Goal: Task Accomplishment & Management: Use online tool/utility

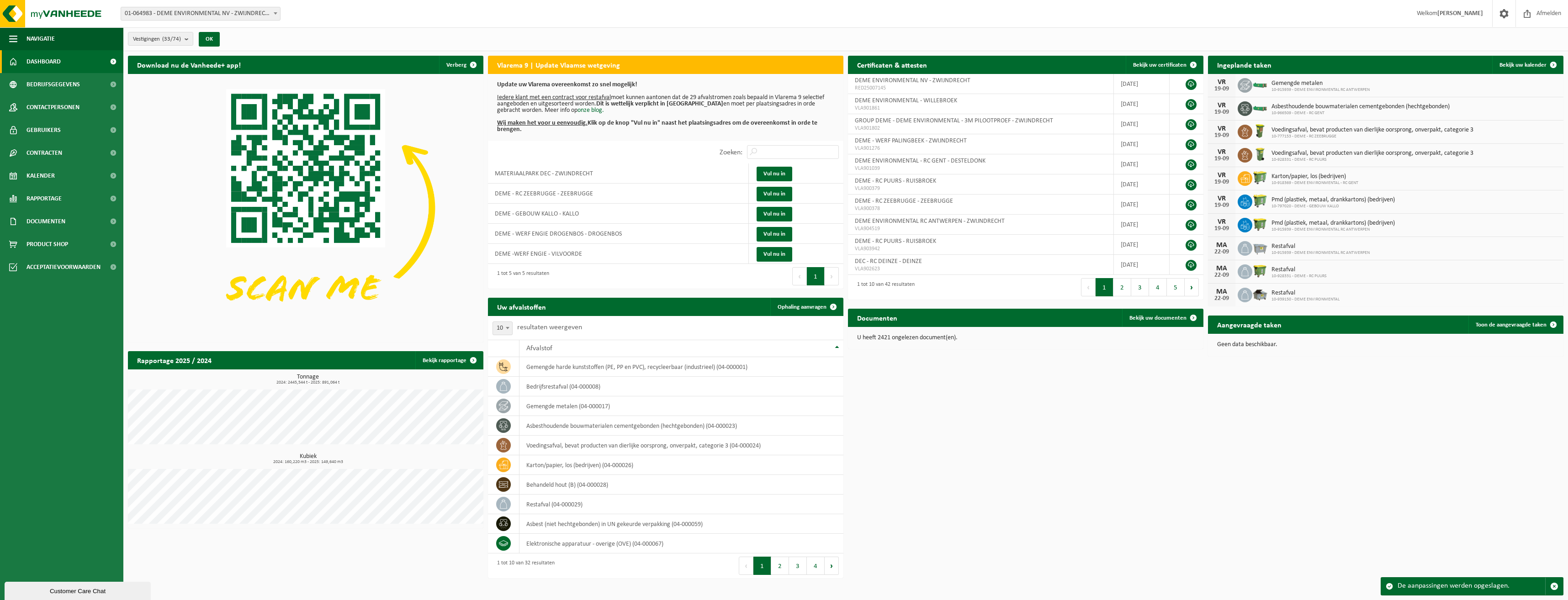
click at [1145, 437] on div "Download nu de Vanheede+ app! Verberg Vlarema 9 | Update Vlaamse wetgeving Upda…" at bounding box center [846, 302] width 1440 height 502
click at [1152, 426] on div "Download nu de Vanheede+ app! Verberg Vlarema 9 | Update Vlaamse wetgeving Upda…" at bounding box center [846, 302] width 1440 height 502
click at [62, 63] on link "Dashboard" at bounding box center [62, 62] width 123 height 23
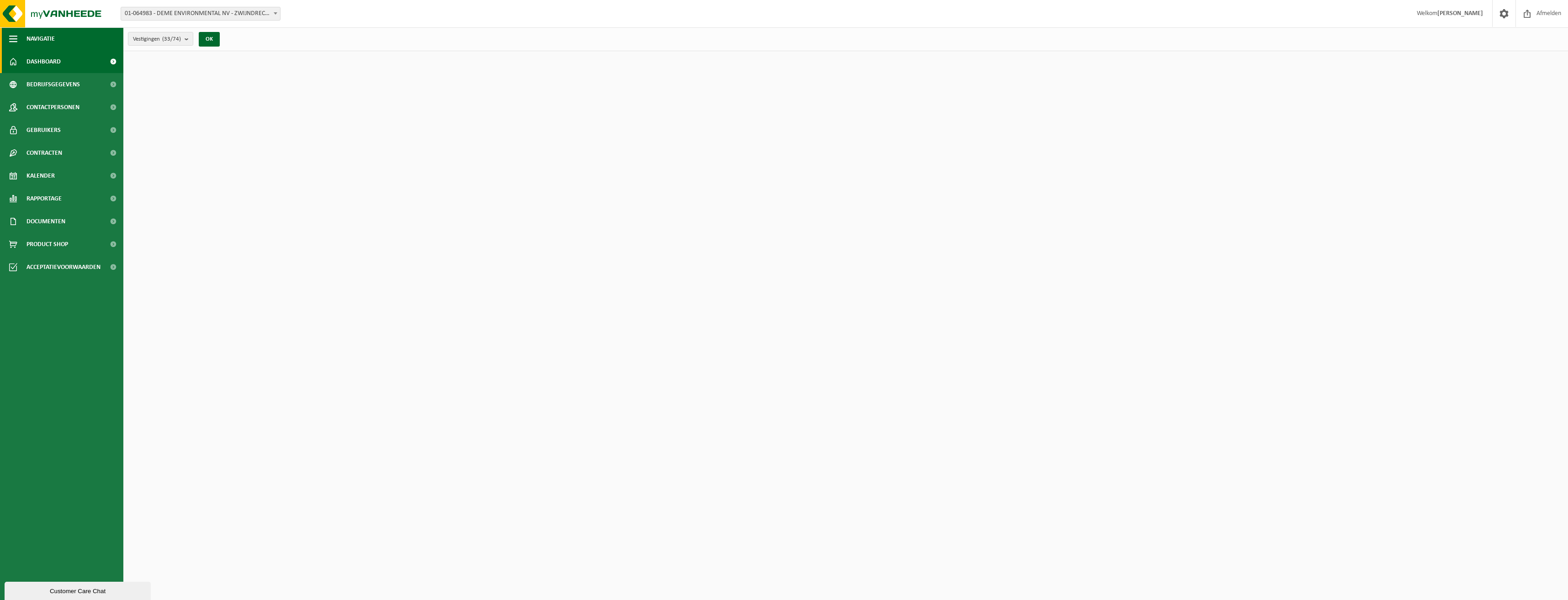
click at [57, 45] on button "Navigatie" at bounding box center [62, 39] width 123 height 23
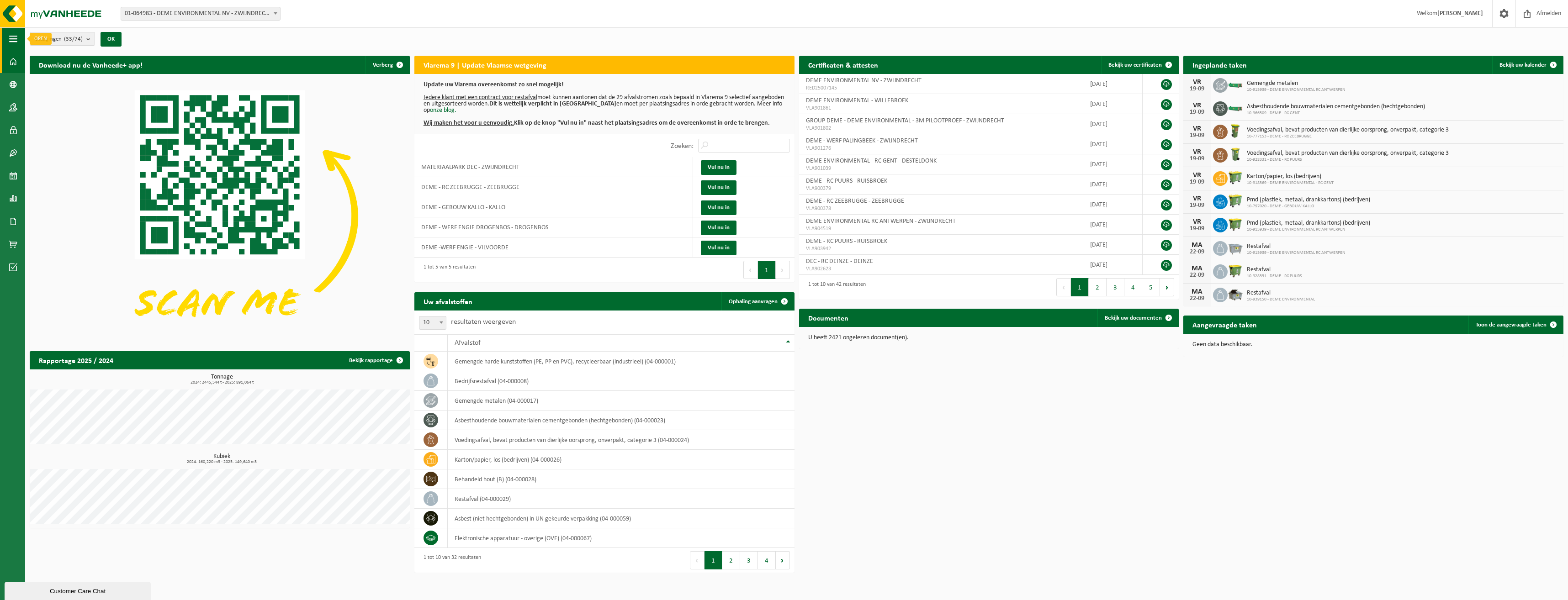
click at [10, 40] on span "button" at bounding box center [13, 39] width 8 height 23
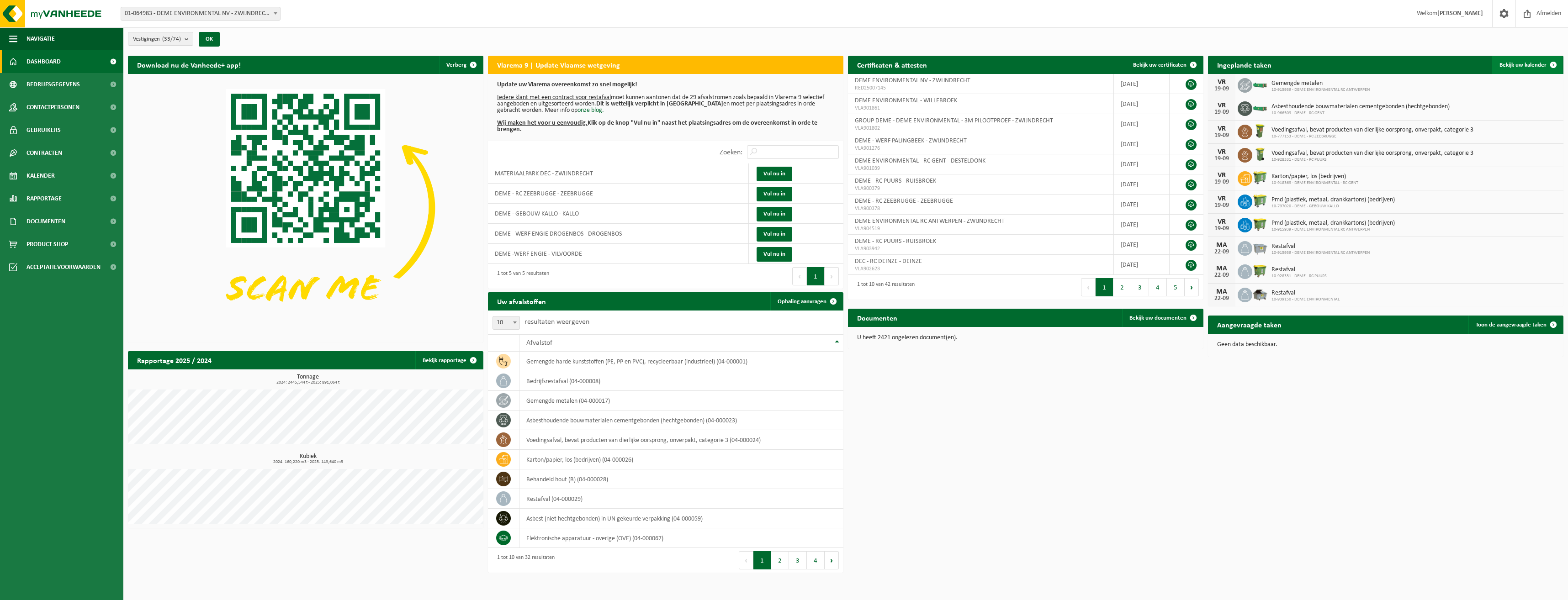
click at [1504, 58] on link "Bekijk uw kalender" at bounding box center [1527, 65] width 71 height 18
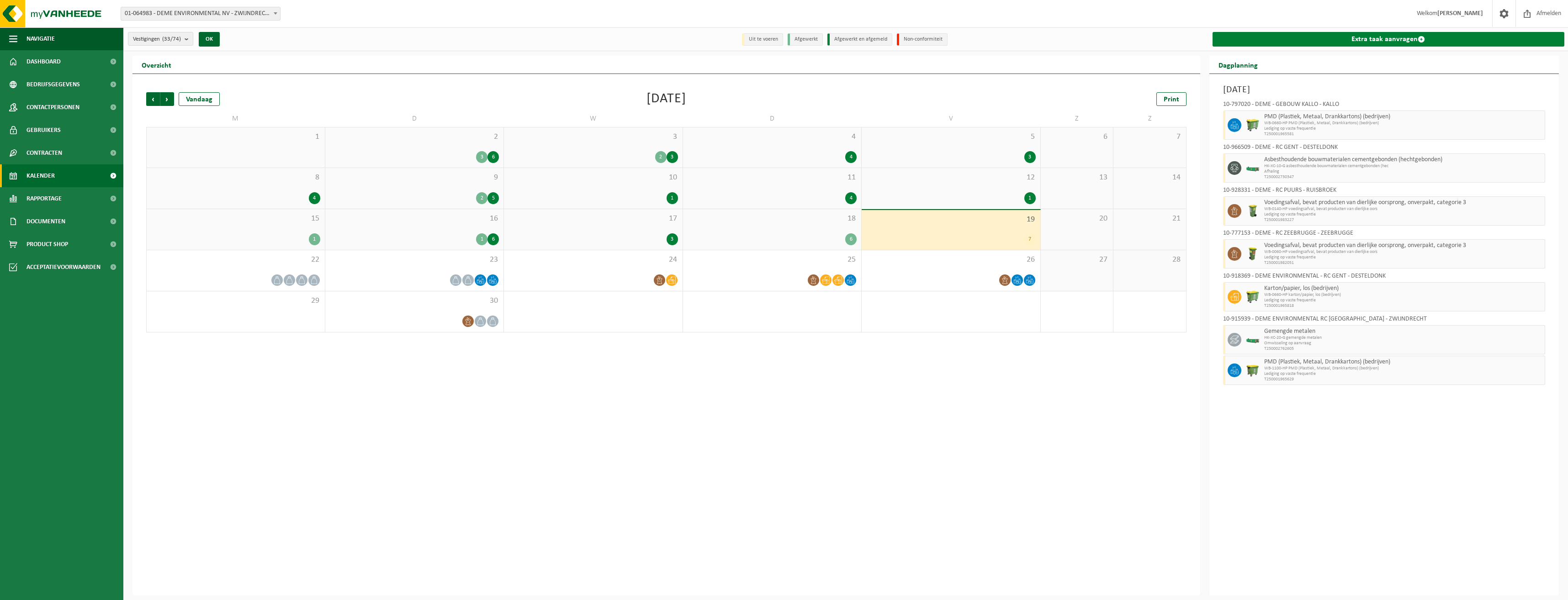
click at [1377, 33] on link "Extra taak aanvragen" at bounding box center [1389, 39] width 352 height 15
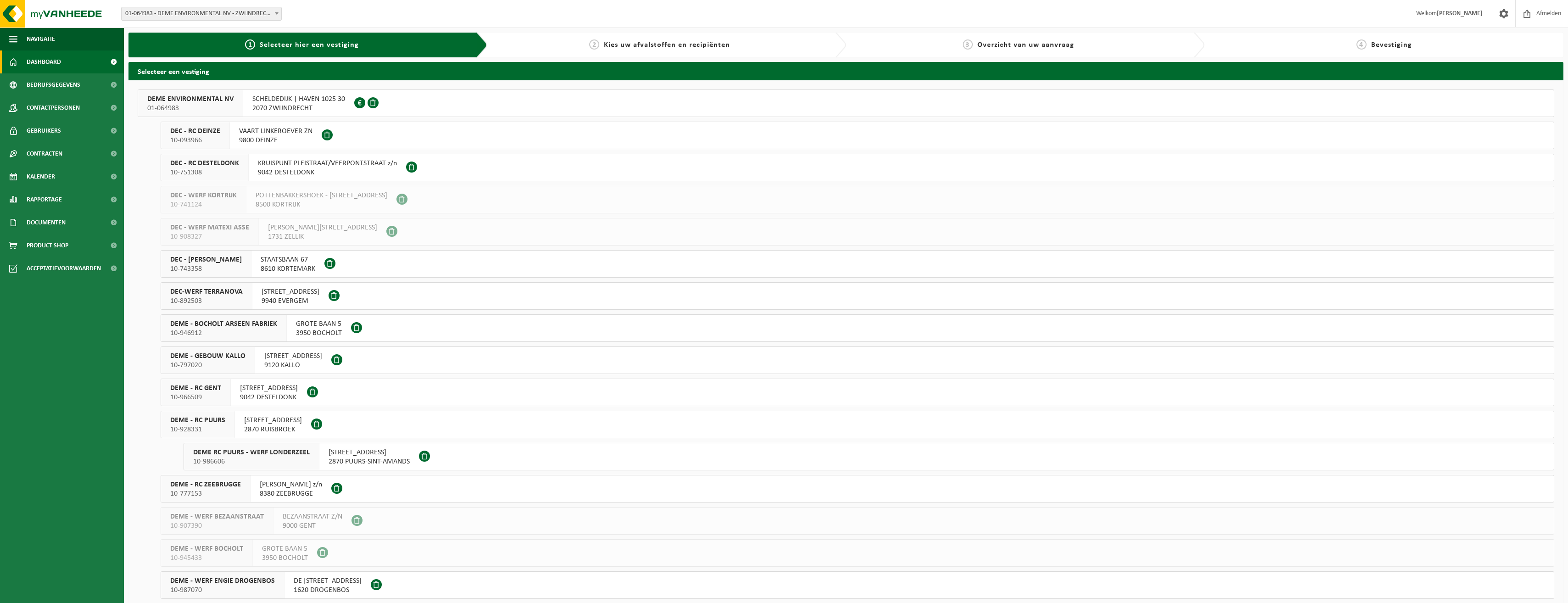
click at [50, 55] on span "Dashboard" at bounding box center [44, 62] width 34 height 23
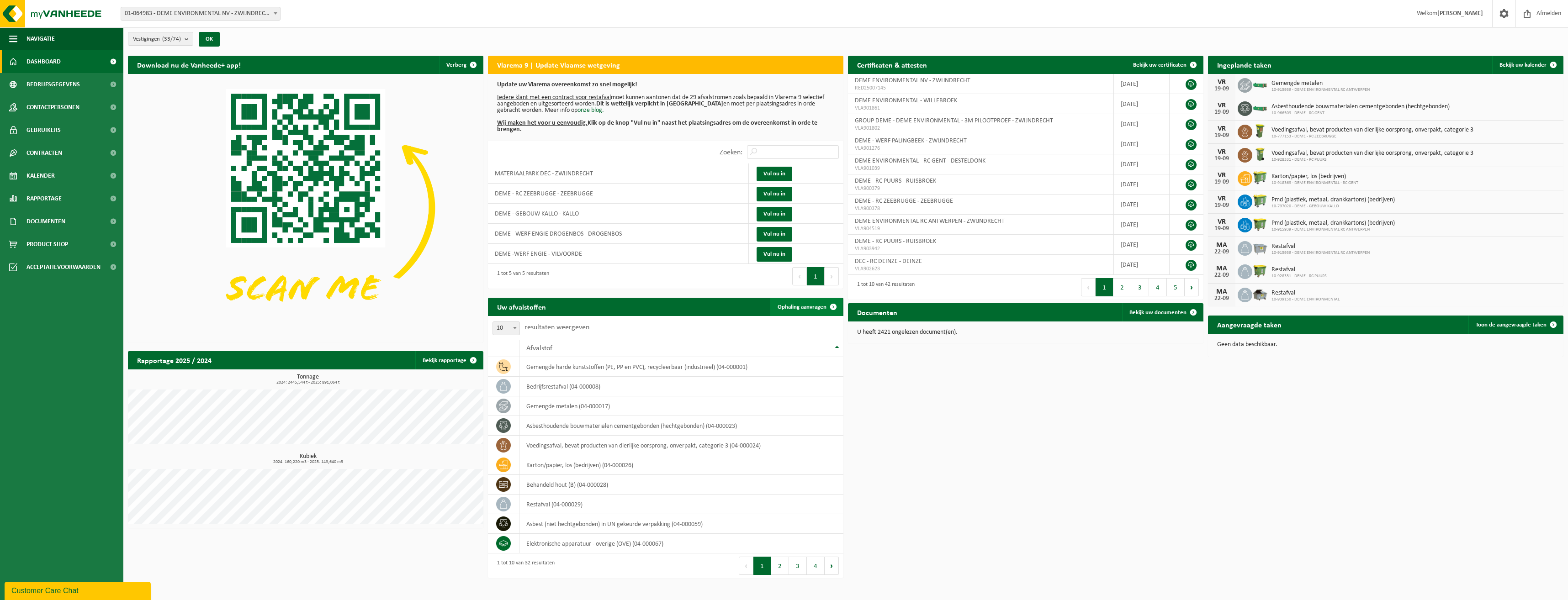
click at [802, 311] on link "Ophaling aanvragen" at bounding box center [806, 306] width 72 height 18
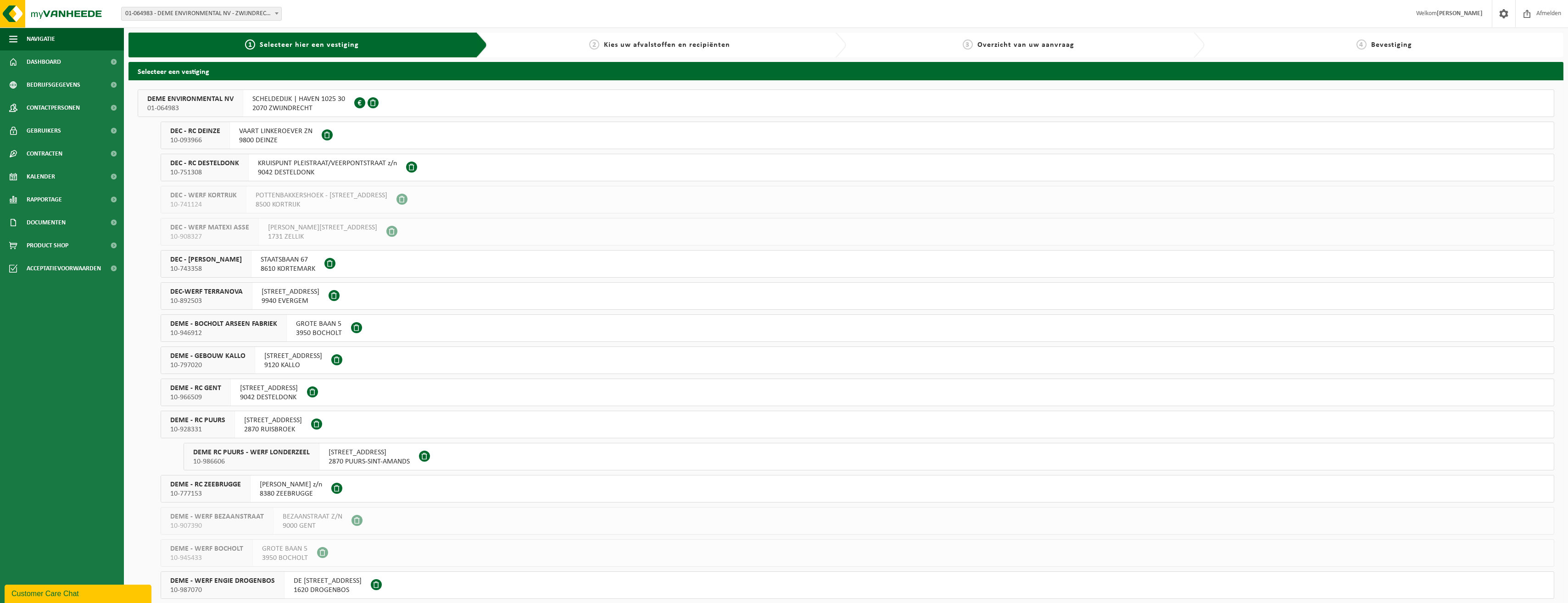
click at [1515, 100] on button "DEME ENVIRONMENTAL NV 01-064983 SCHELDEDIJK | HAVEN 1025 30 2070 ZWIJNDRECHT 04…" at bounding box center [846, 103] width 1417 height 27
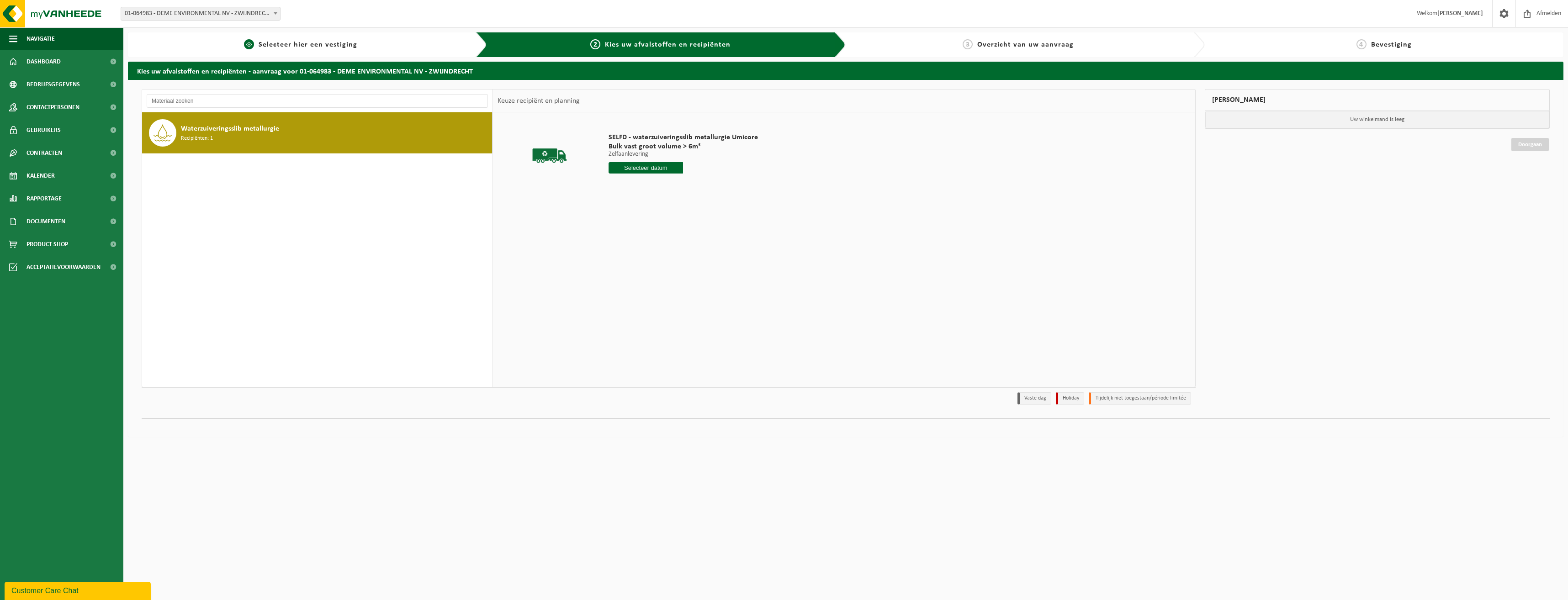
click at [338, 46] on span "Selecteer hier een vestiging" at bounding box center [308, 44] width 99 height 7
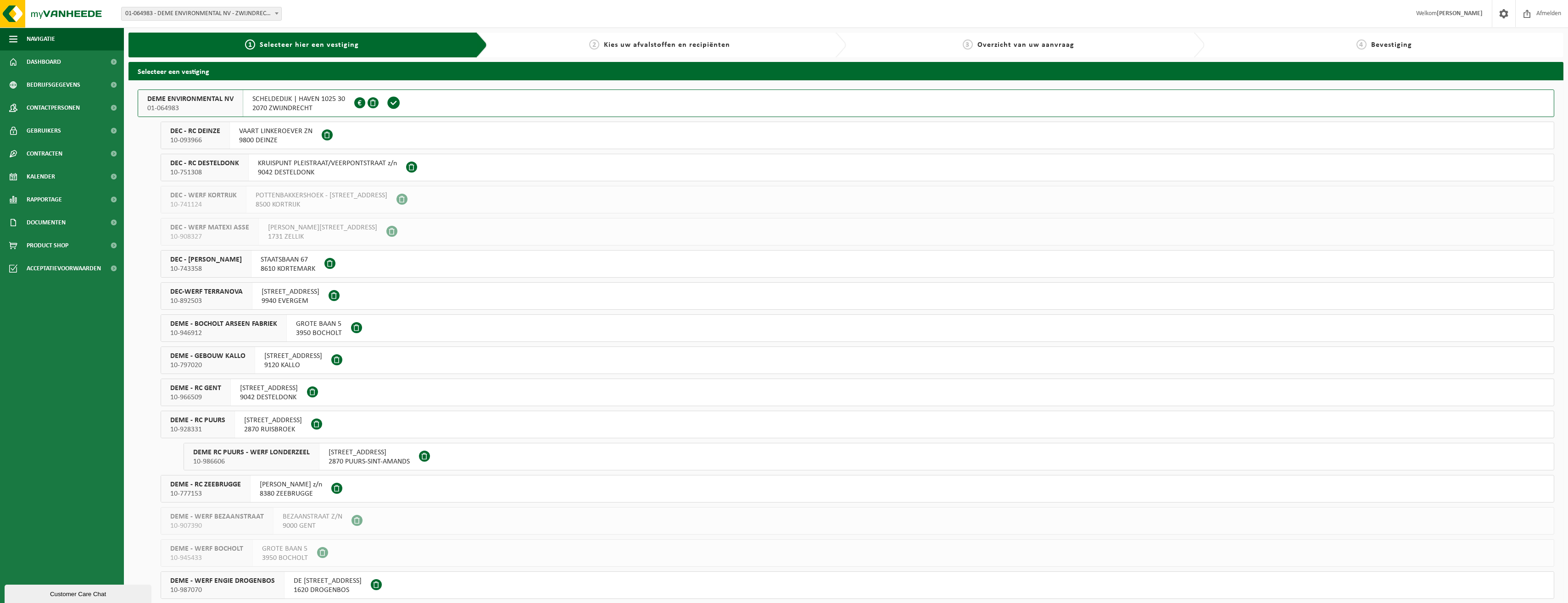
click at [257, 289] on div "CALLEMANSPUTTESTRAAT 84/Z 9940 EVERGEM" at bounding box center [290, 296] width 76 height 27
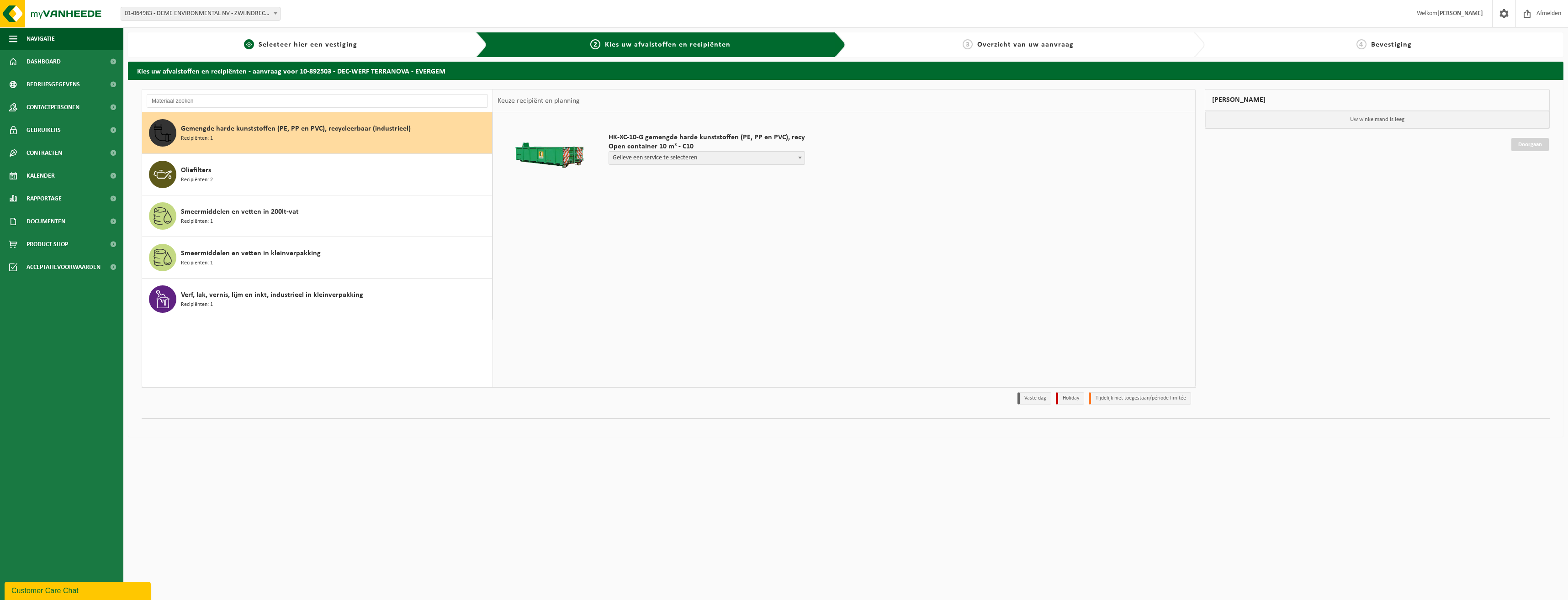
click at [251, 45] on span "1" at bounding box center [249, 44] width 10 height 10
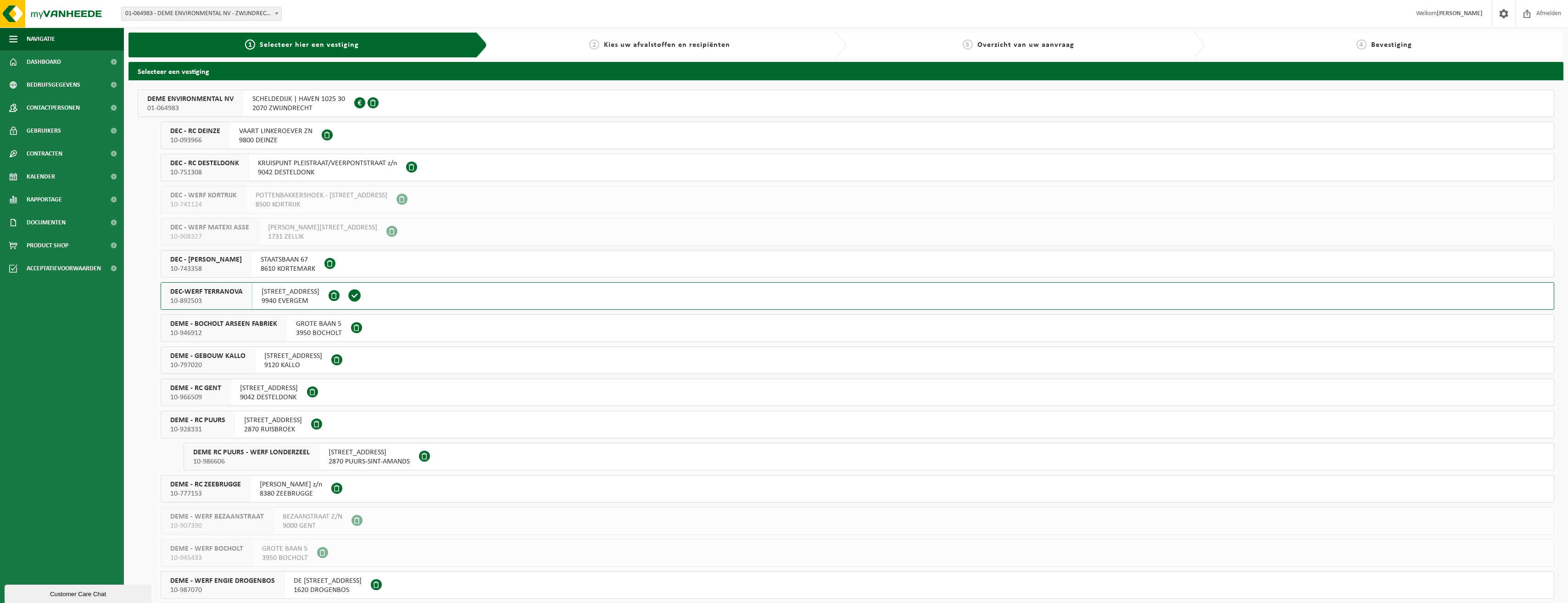
click at [270, 395] on span "9042 DESTELDONK" at bounding box center [269, 397] width 58 height 9
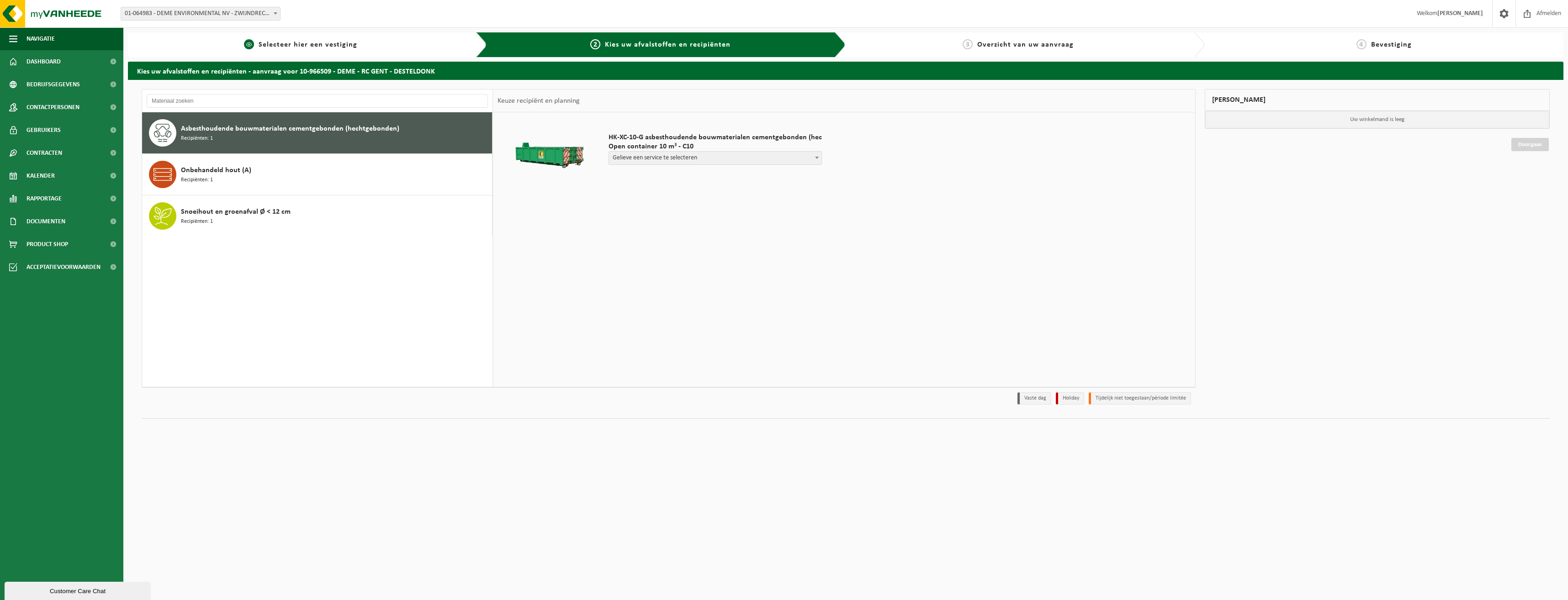
click at [334, 46] on span "Selecteer hier een vestiging" at bounding box center [308, 44] width 99 height 7
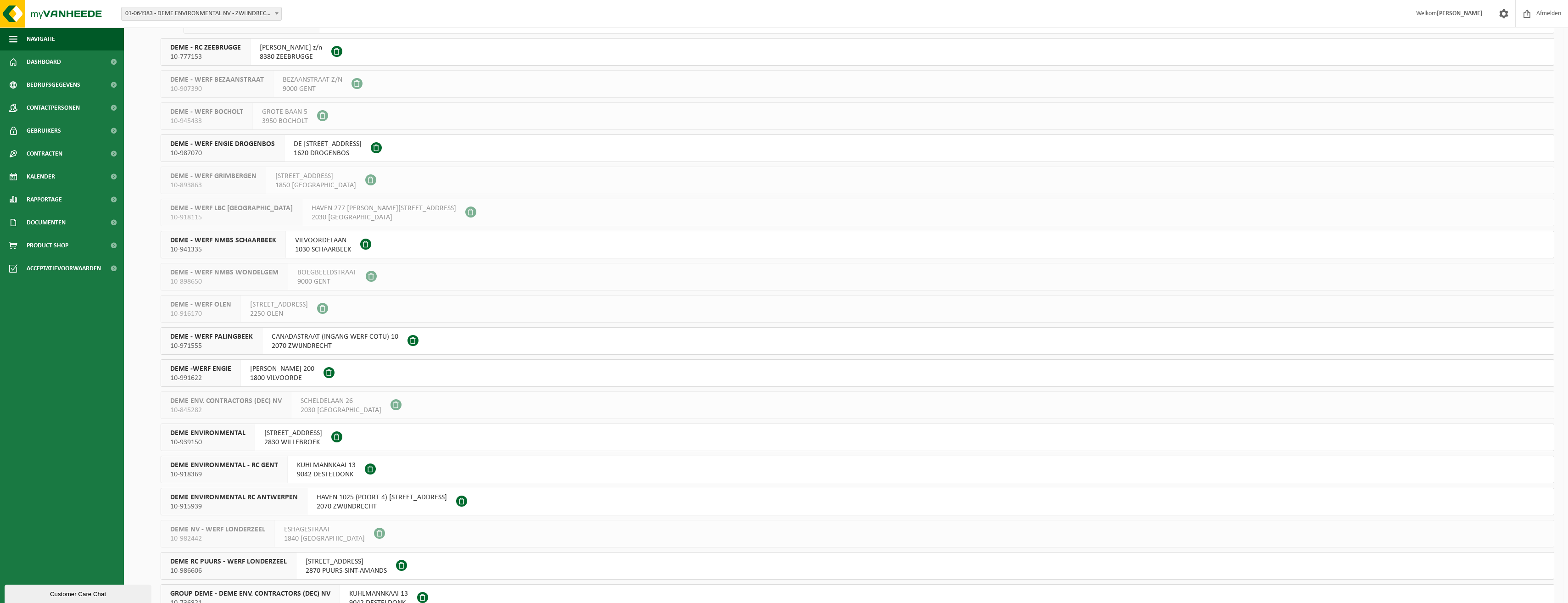
scroll to position [459, 0]
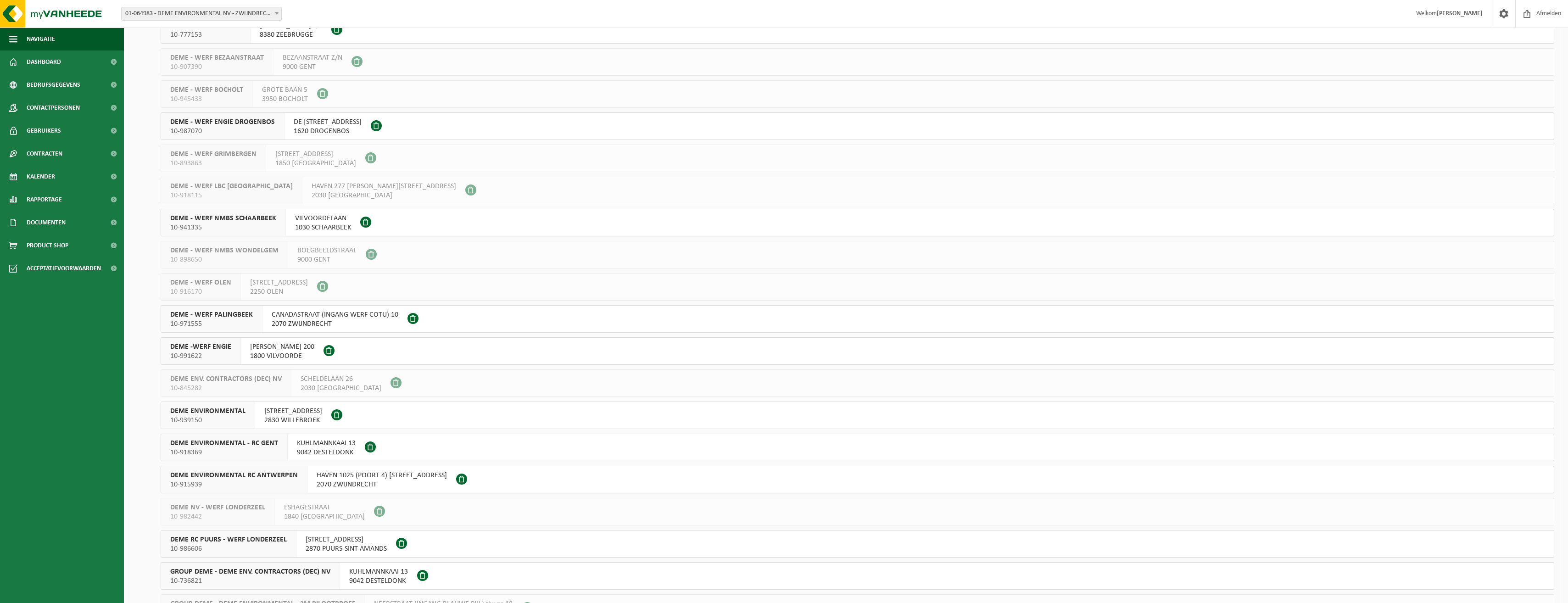
click at [246, 443] on span "DEME ENVIRONMENTAL - RC GENT" at bounding box center [224, 443] width 108 height 9
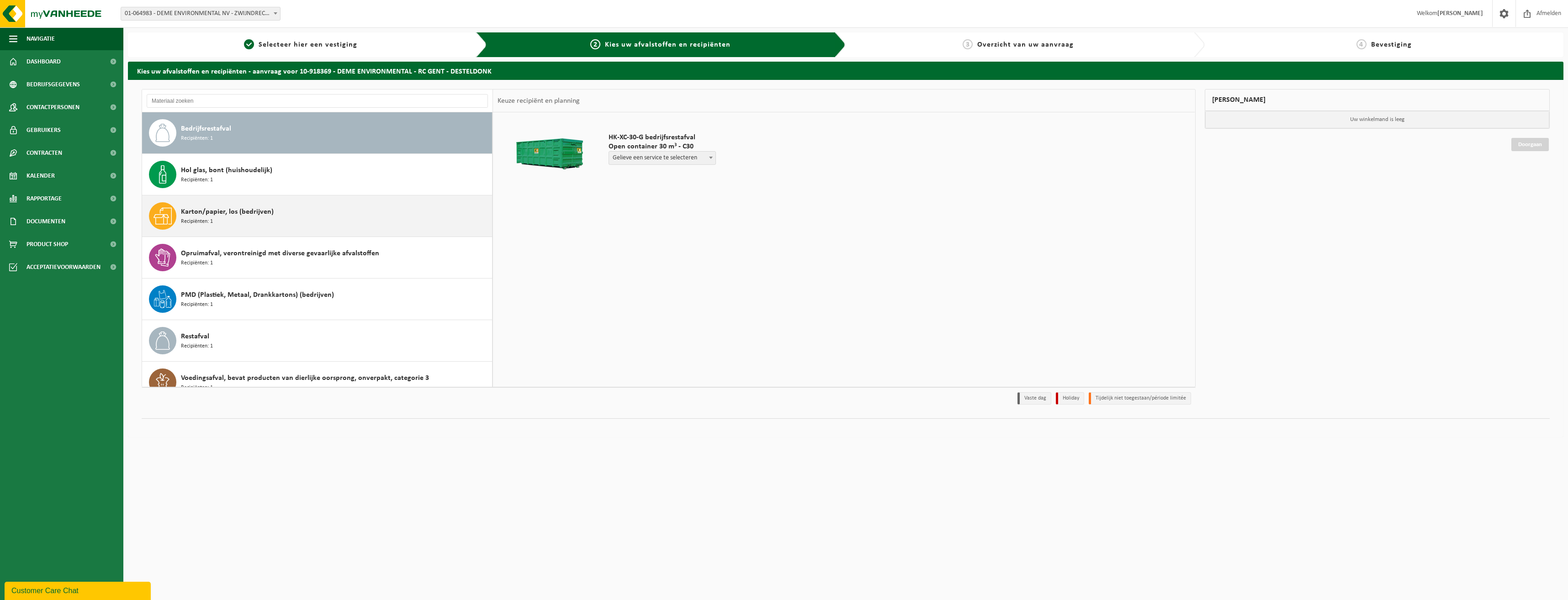
scroll to position [16, 0]
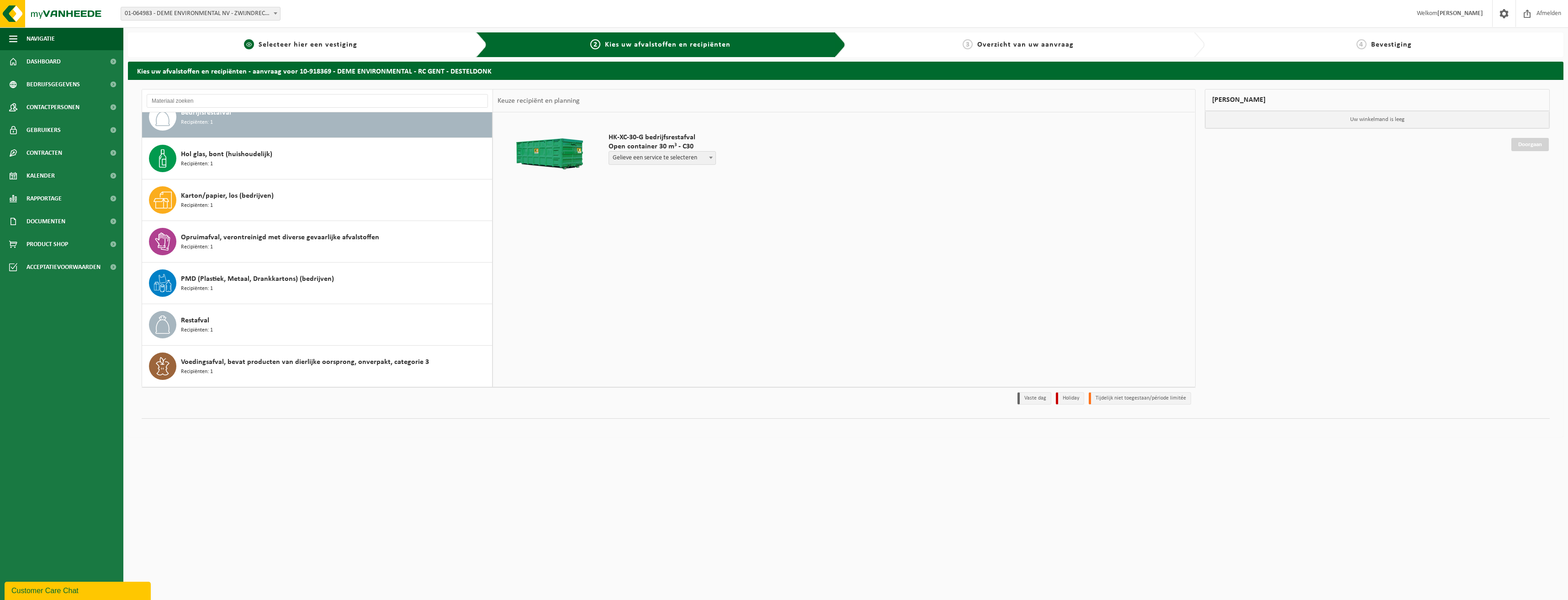
click at [406, 39] on link "1 Selecteer hier een vestiging" at bounding box center [300, 44] width 336 height 11
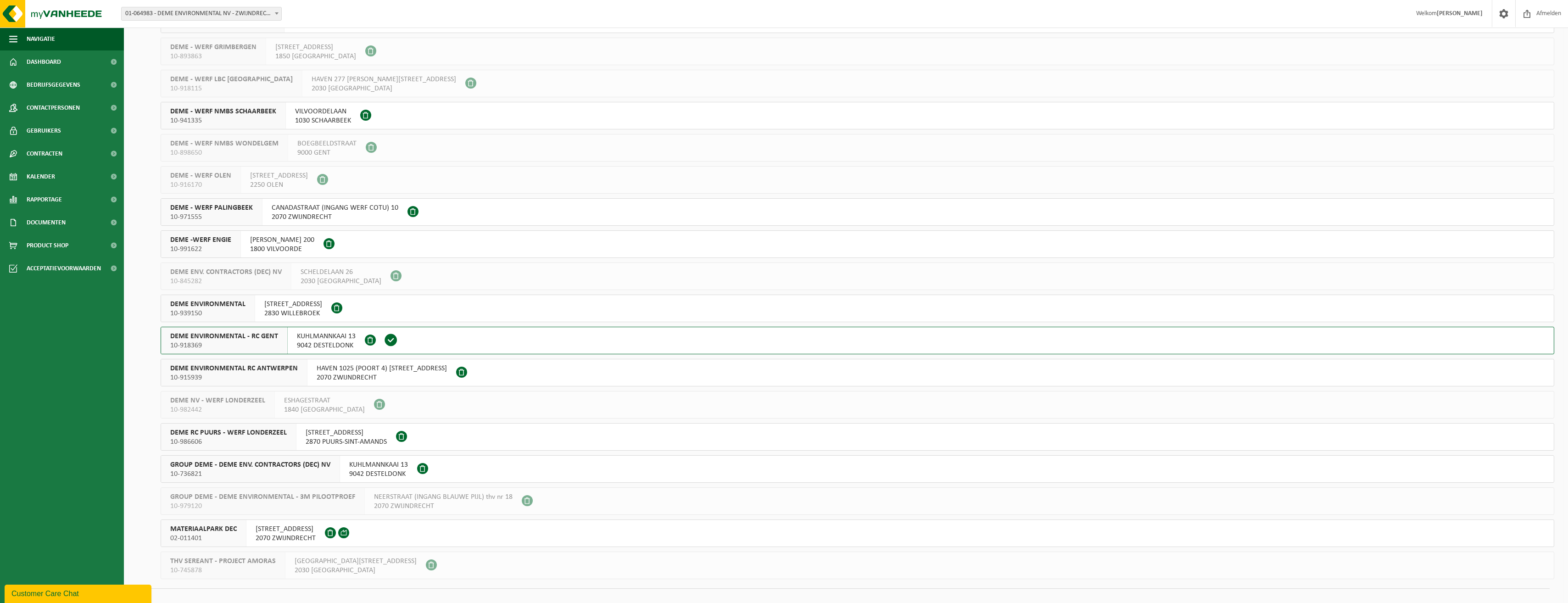
scroll to position [579, 0]
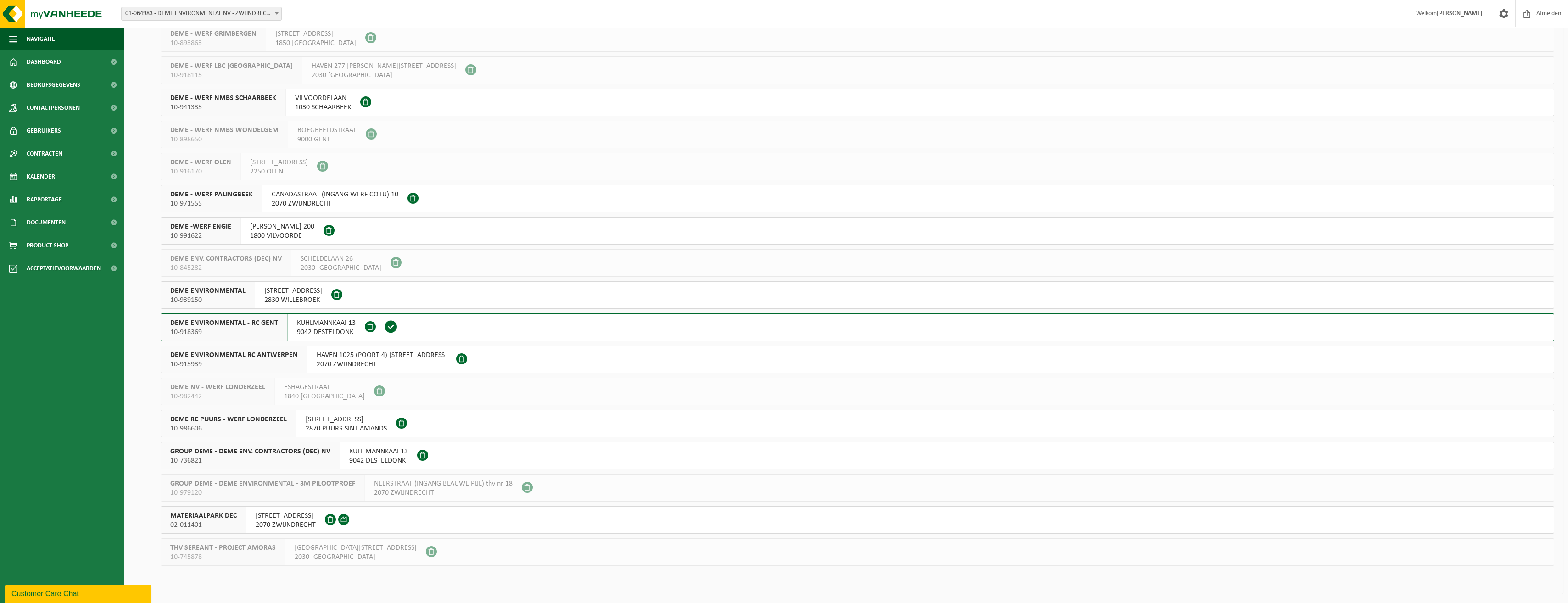
click at [261, 452] on span "GROUP DEME - DEME ENV. CONTRACTORS (DEC) NV" at bounding box center [250, 452] width 160 height 9
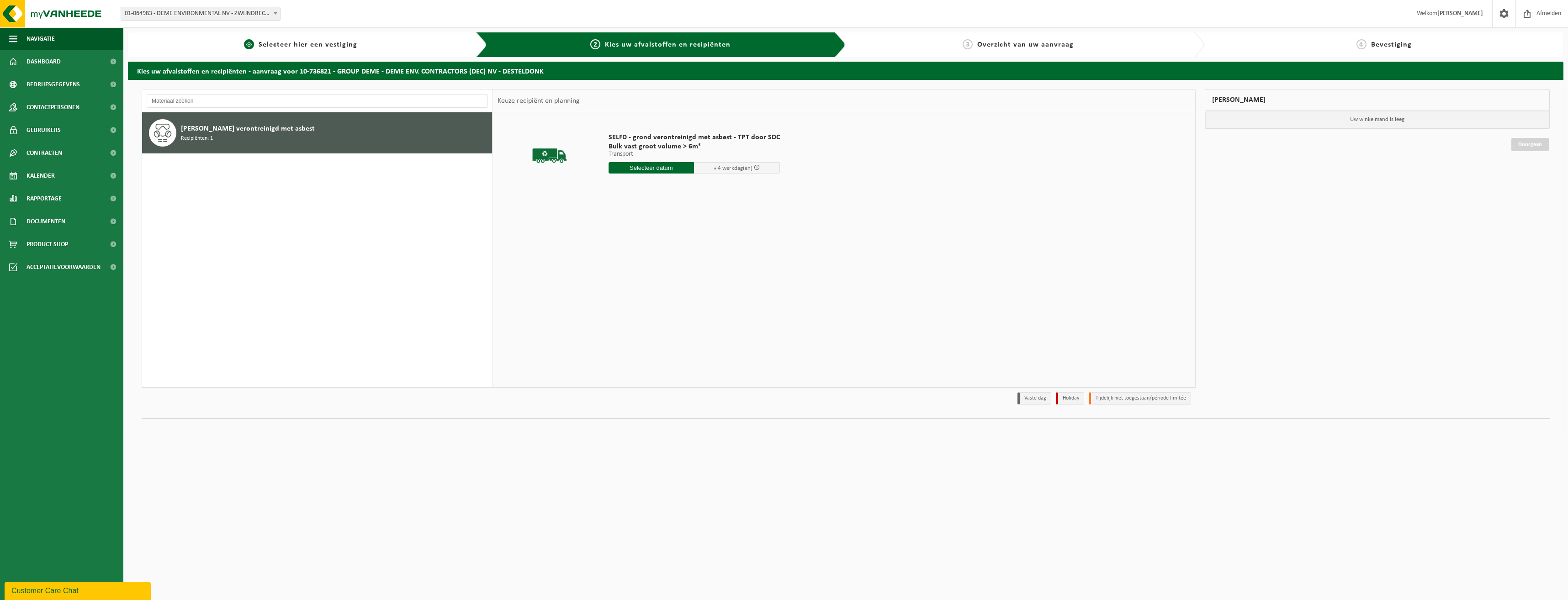
click at [298, 36] on div "1 Selecteer hier een vestiging" at bounding box center [307, 44] width 359 height 25
click at [292, 41] on span "Selecteer hier een vestiging" at bounding box center [308, 44] width 99 height 7
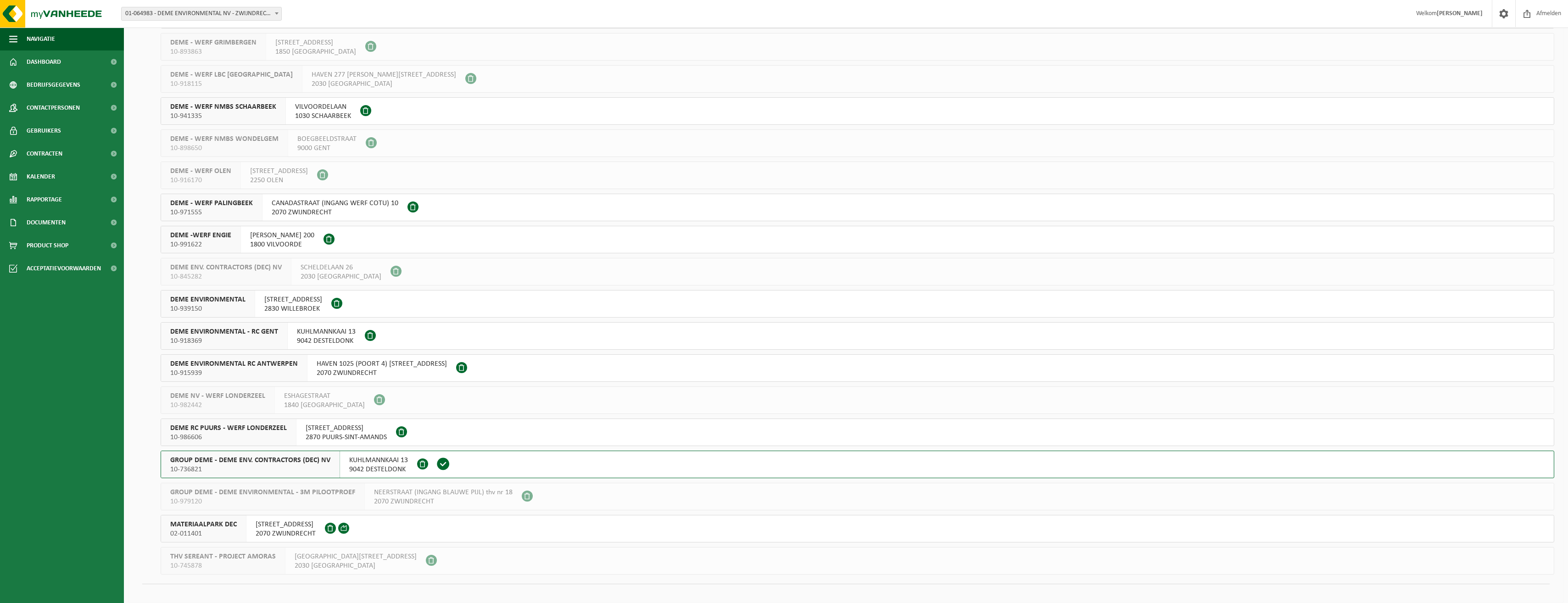
scroll to position [579, 0]
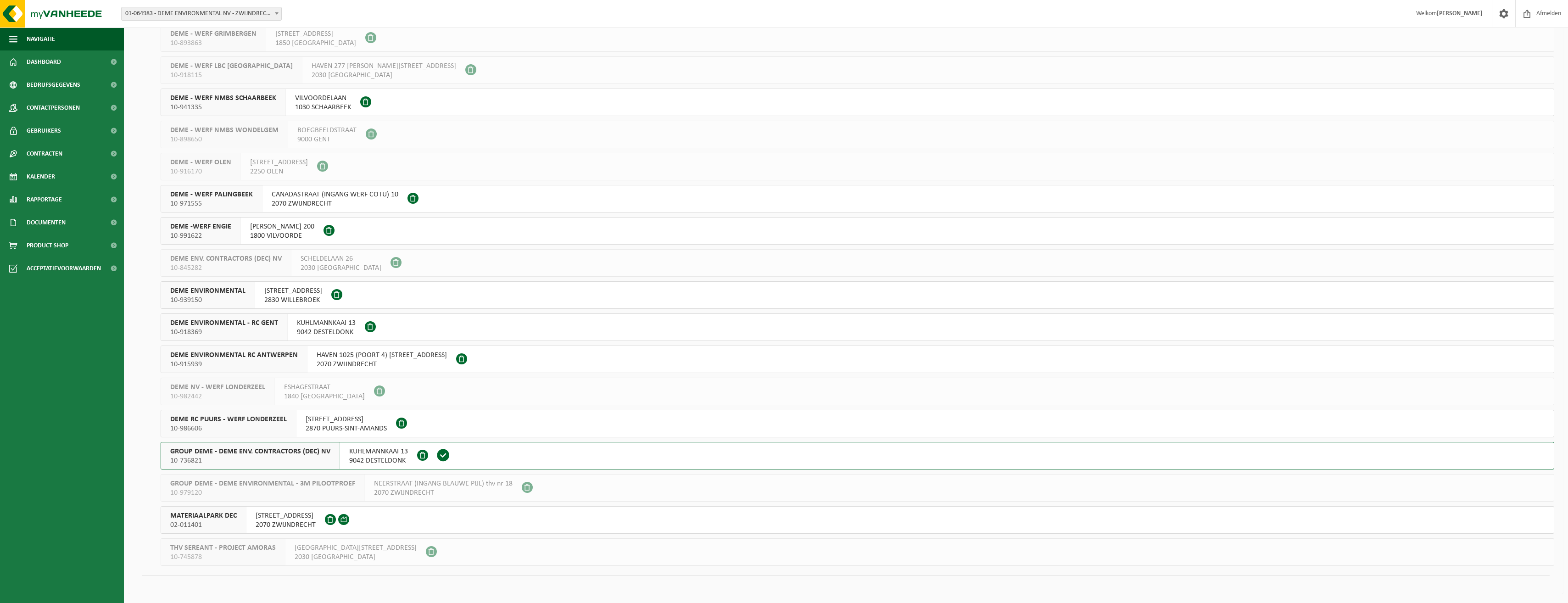
click at [679, 218] on button "DEME -WERF ENGIE 10-991622 JAN-FRANS WILLEMSSTRAAT 200 1800 VILVOORDE" at bounding box center [857, 231] width 1394 height 27
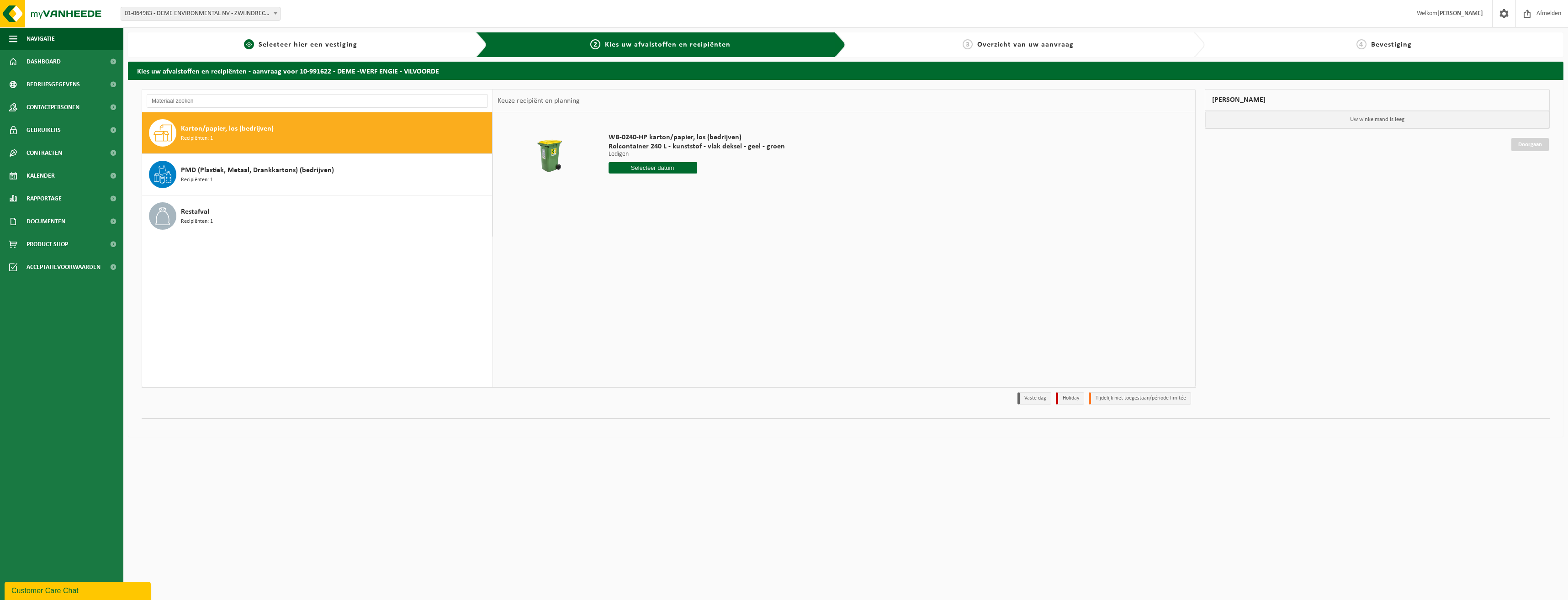
click at [298, 35] on div "1 Selecteer hier een vestiging" at bounding box center [307, 44] width 359 height 25
click at [296, 41] on span "Selecteer hier een vestiging" at bounding box center [308, 44] width 99 height 7
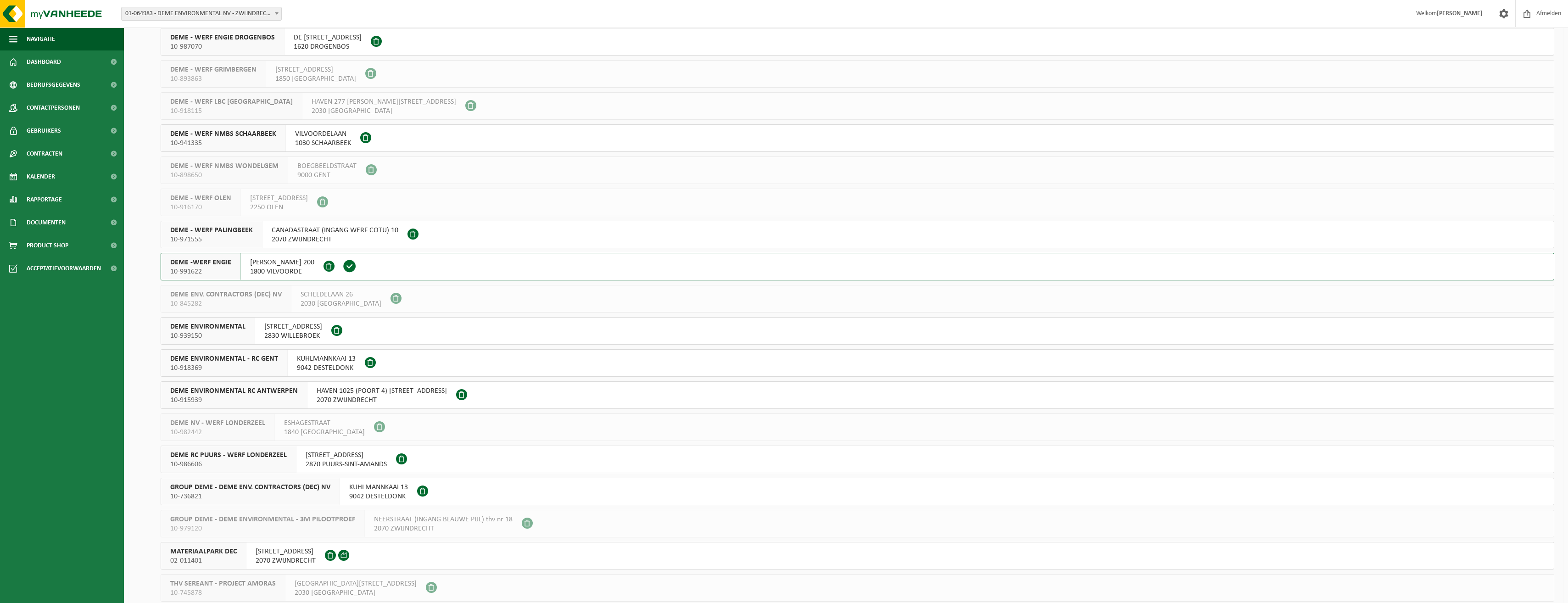
scroll to position [413, 0]
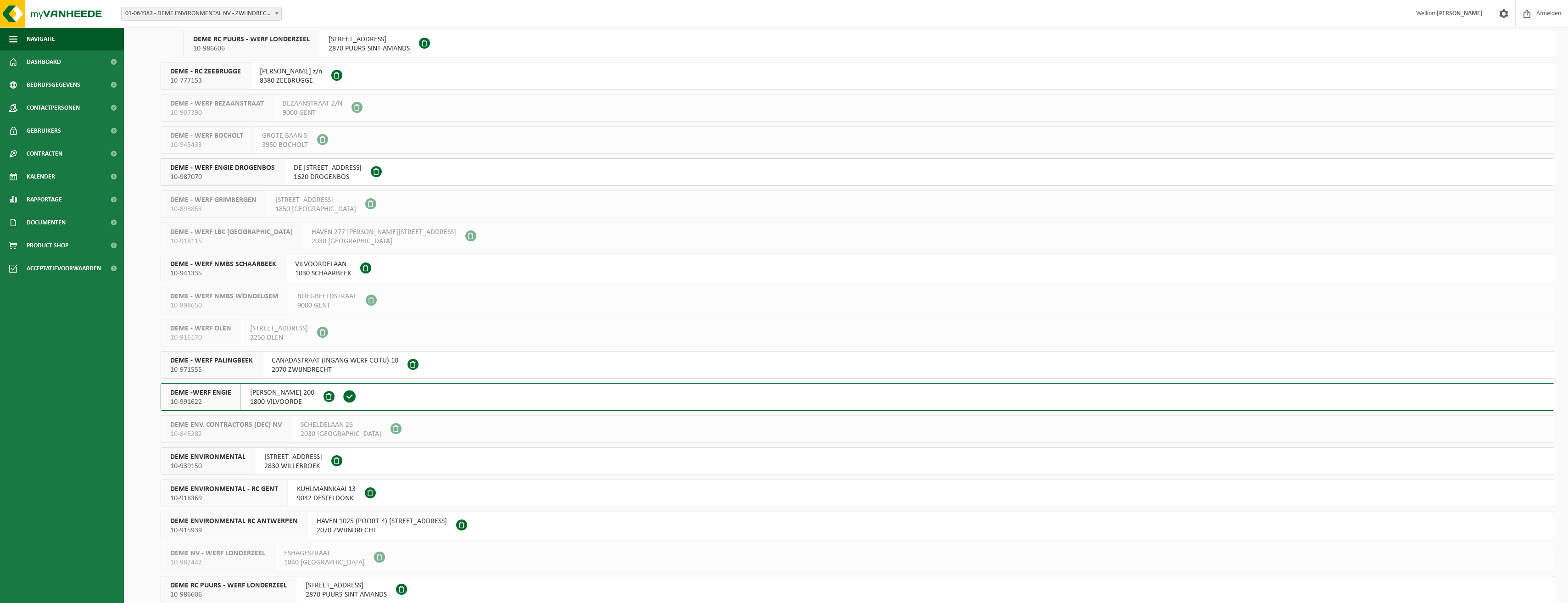
click at [210, 330] on span "DEME - WERF OLEN" at bounding box center [201, 328] width 61 height 9
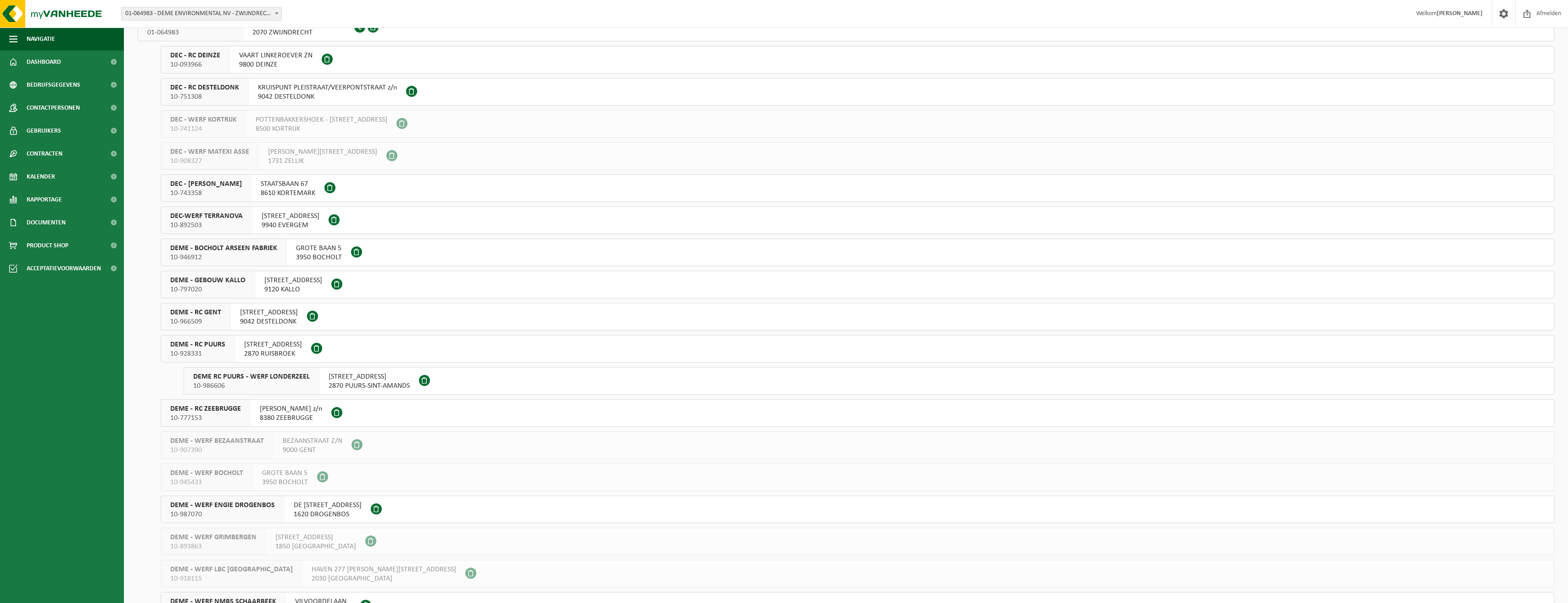
scroll to position [0, 0]
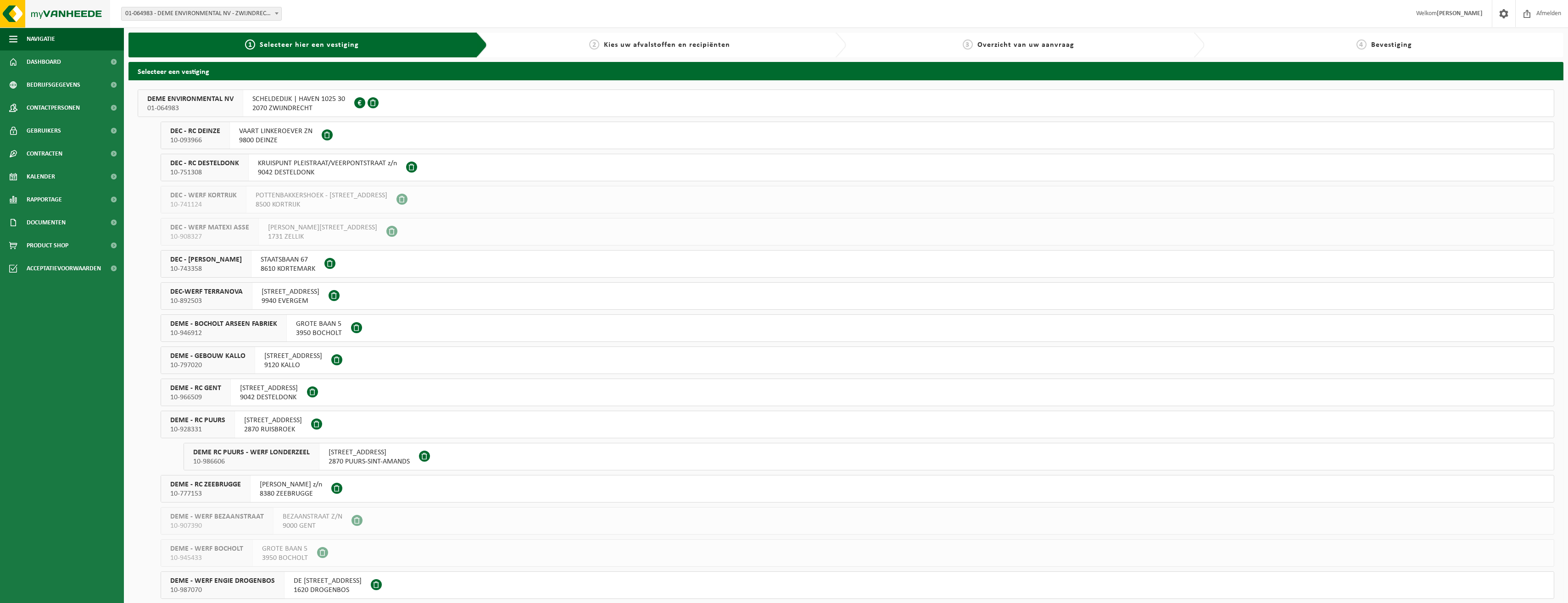
click at [66, 16] on img at bounding box center [55, 13] width 110 height 27
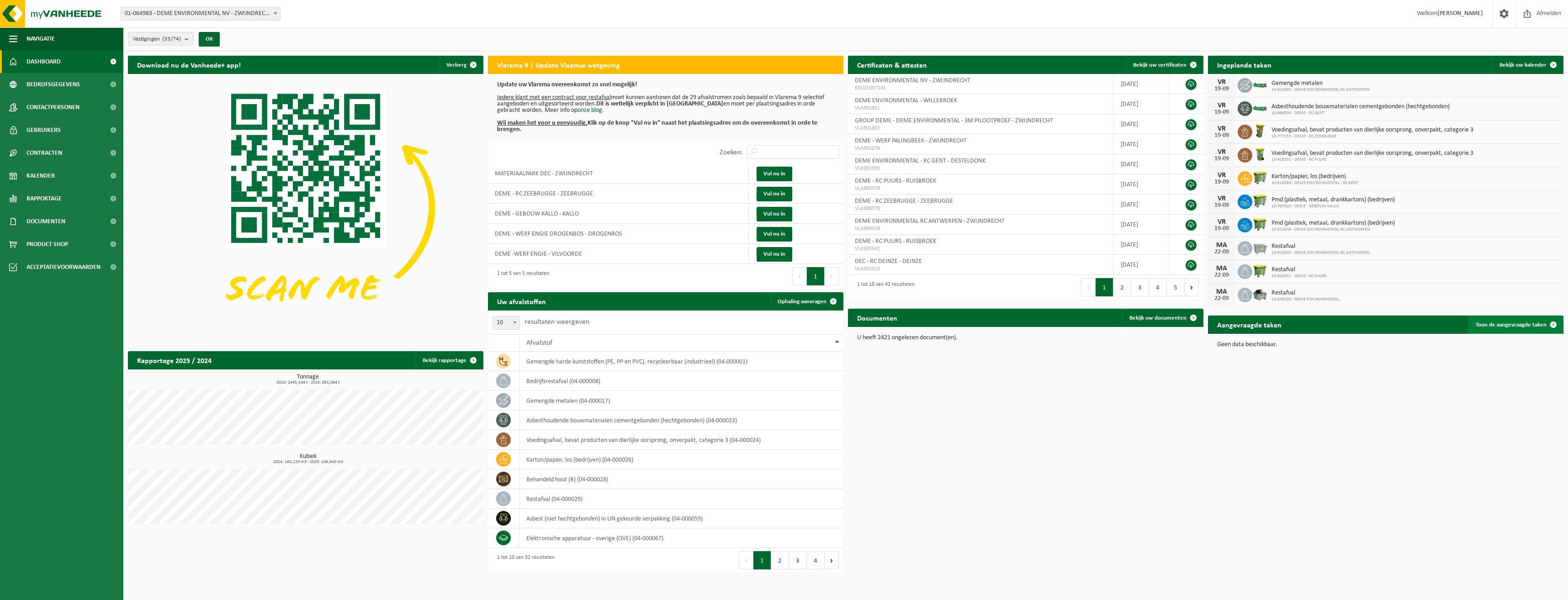
click at [1510, 326] on span "Toon de aangevraagde taken" at bounding box center [1511, 325] width 71 height 6
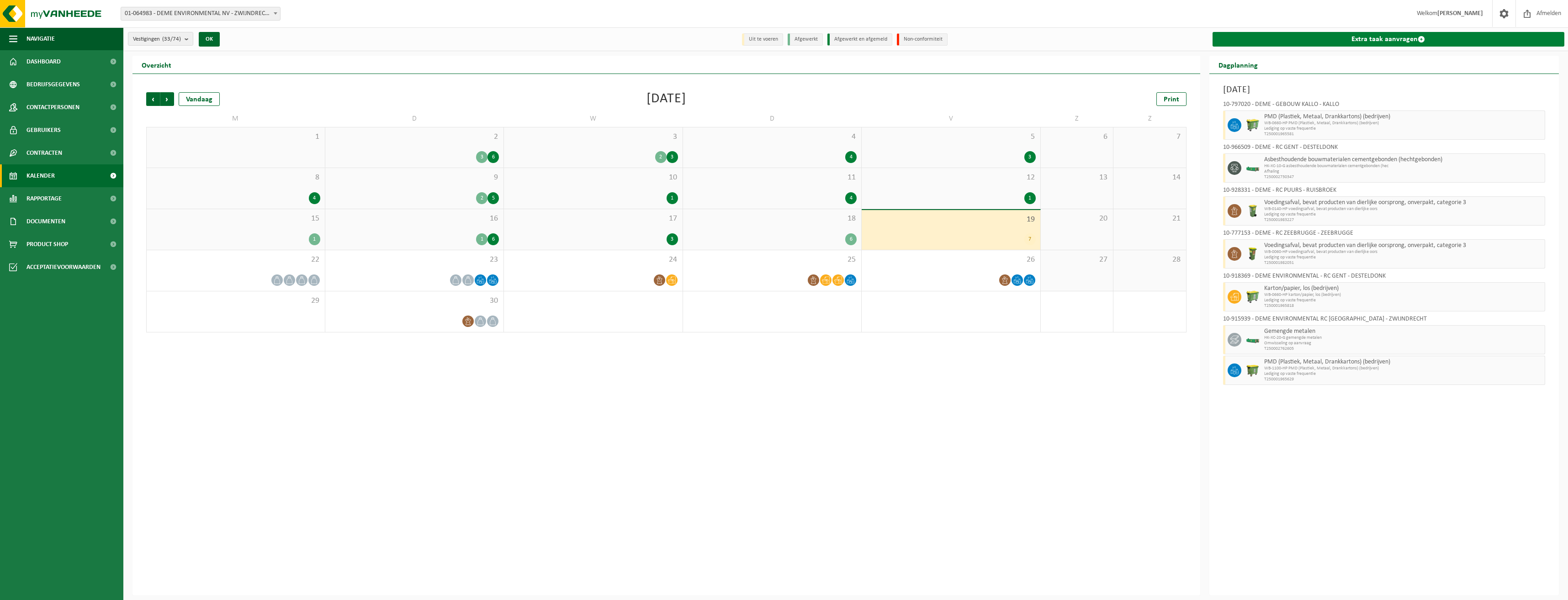
click at [1403, 32] on link "Extra taak aanvragen" at bounding box center [1389, 39] width 352 height 15
